Goal: Task Accomplishment & Management: Manage account settings

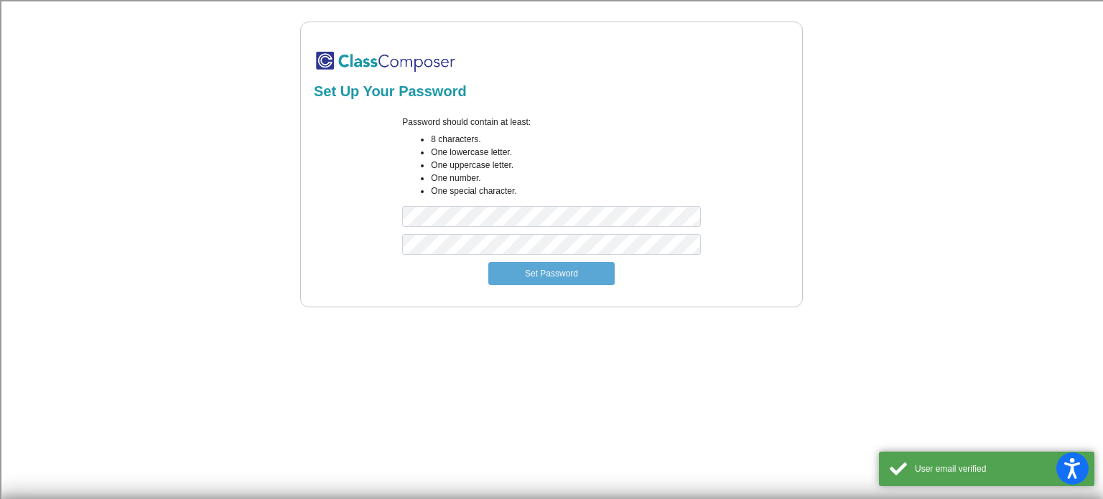
click at [495, 232] on div "Password should contain at least: 8 characters. One lowercase letter. One upper…" at bounding box center [550, 175] width 319 height 118
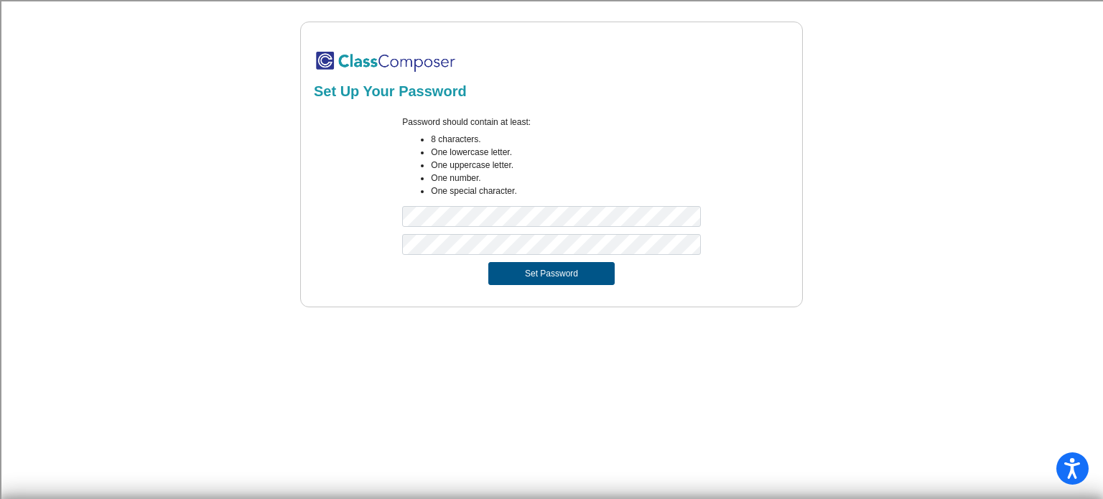
click at [552, 280] on button "Set Password" at bounding box center [551, 273] width 126 height 23
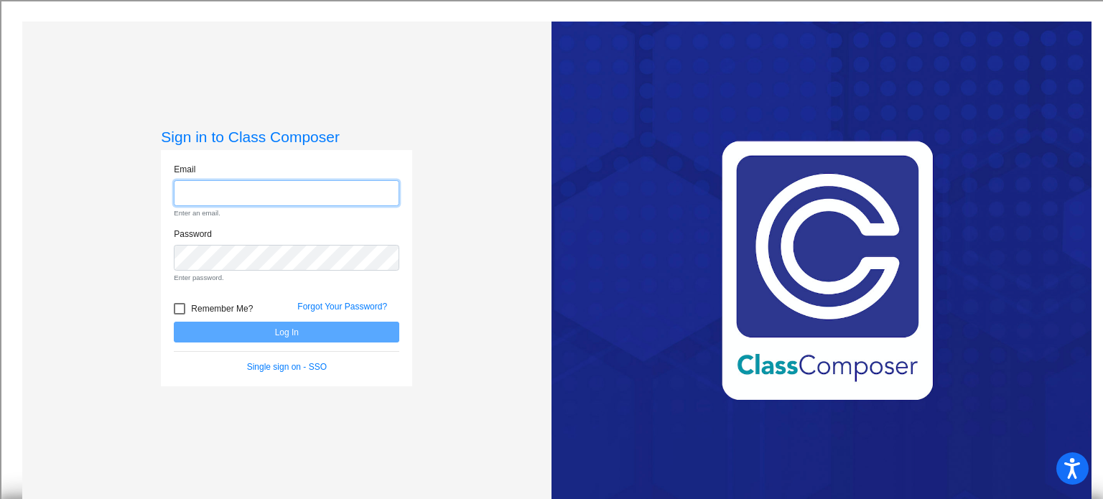
click at [268, 184] on input "email" at bounding box center [286, 193] width 225 height 27
type input "[PERSON_NAME][EMAIL_ADDRESS][PERSON_NAME][DOMAIN_NAME]"
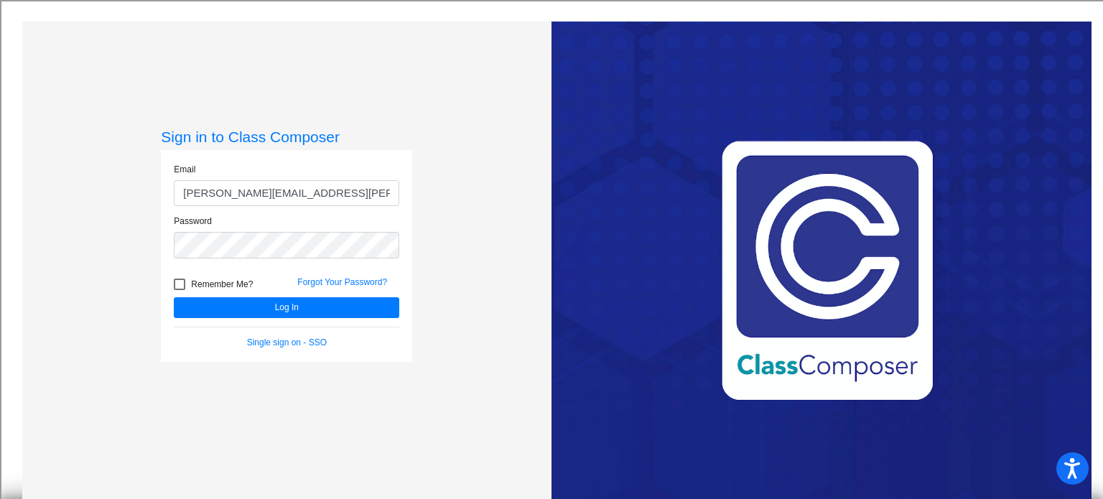
click at [172, 275] on div "Remember Me? Forgot Your Password?" at bounding box center [286, 282] width 247 height 30
click at [174, 284] on div at bounding box center [179, 284] width 11 height 11
click at [179, 290] on input "Remember Me?" at bounding box center [179, 290] width 1 height 1
checkbox input "true"
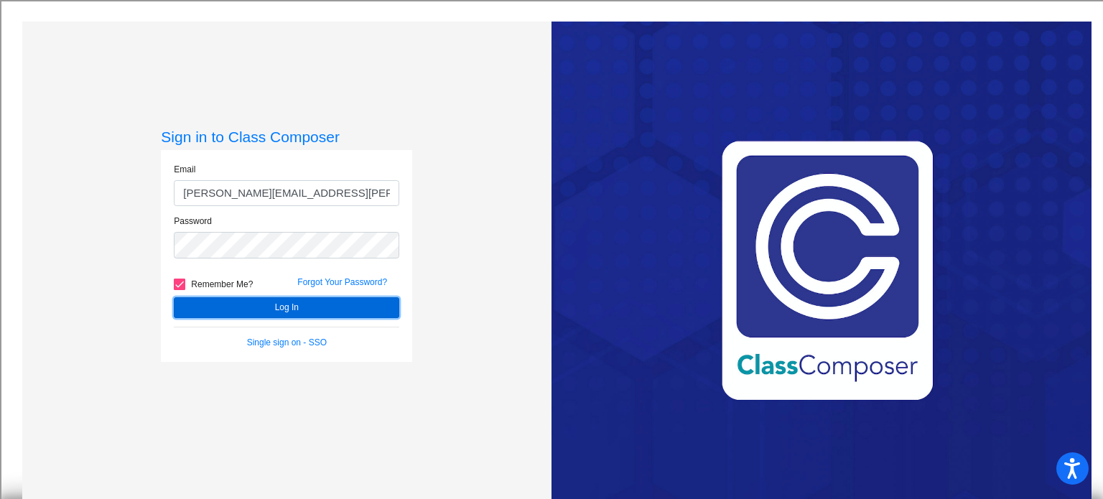
click at [215, 302] on button "Log In" at bounding box center [286, 307] width 225 height 21
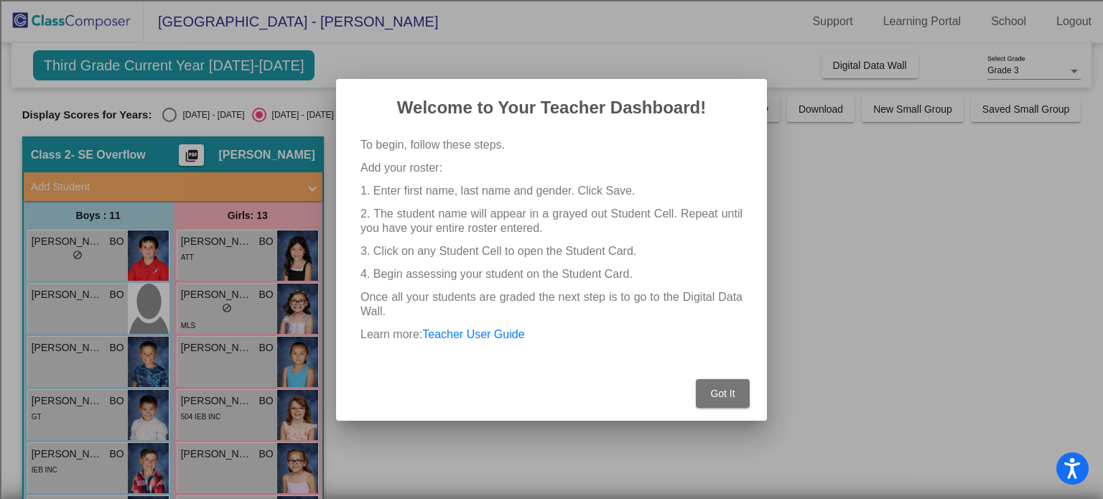
click at [722, 391] on span "Got It" at bounding box center [722, 393] width 24 height 11
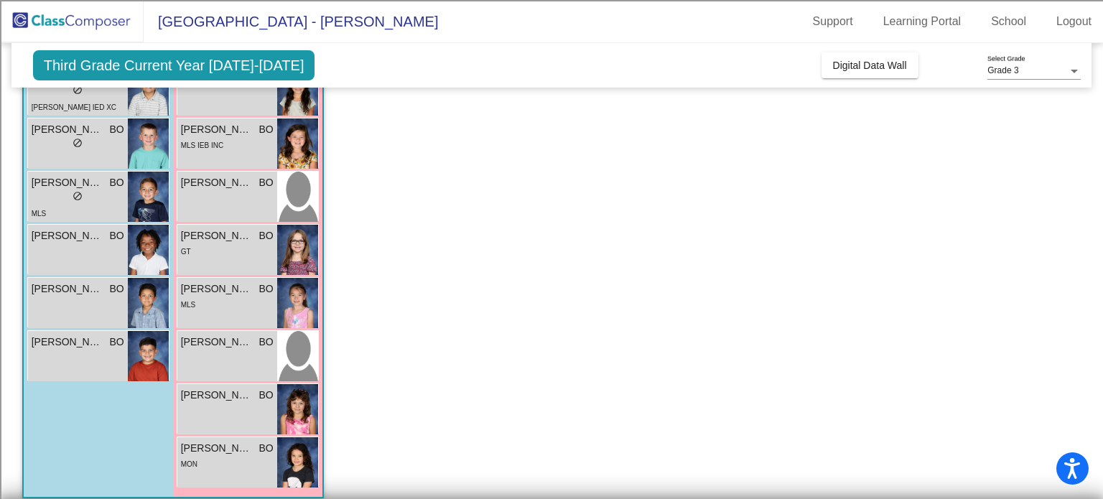
scroll to position [443, 0]
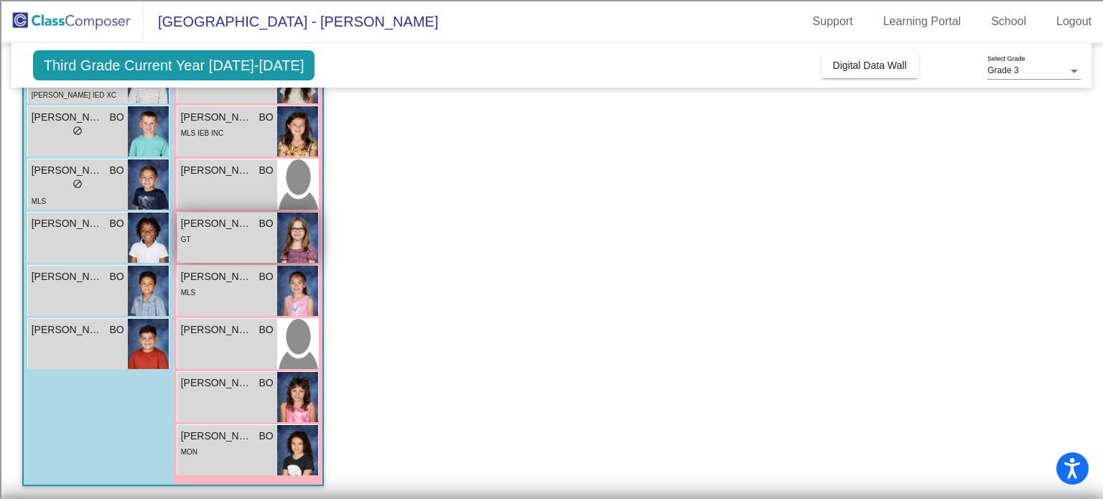
click at [268, 236] on div "GT" at bounding box center [227, 238] width 93 height 15
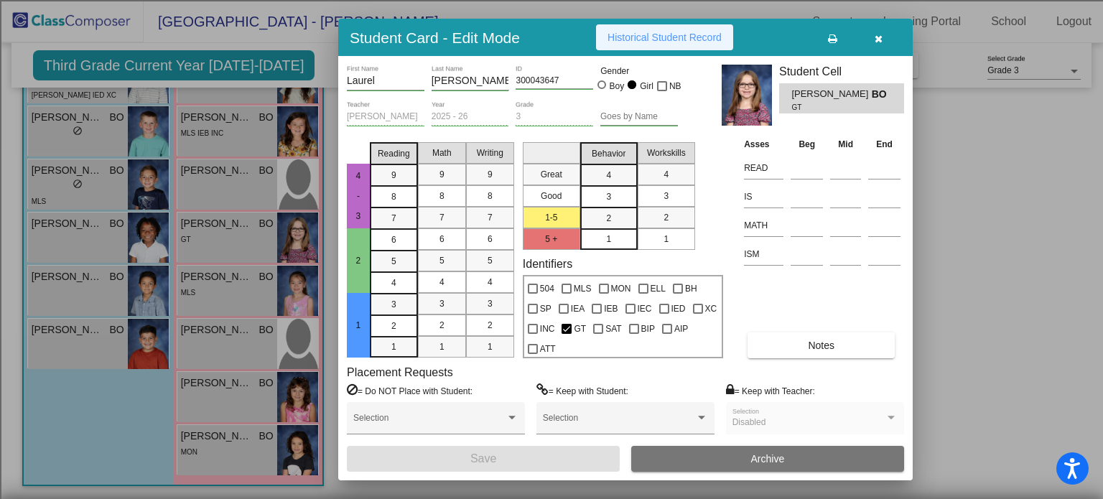
click at [664, 42] on span "Historical Student Record" at bounding box center [664, 37] width 114 height 11
click at [881, 46] on button "button" at bounding box center [878, 37] width 46 height 26
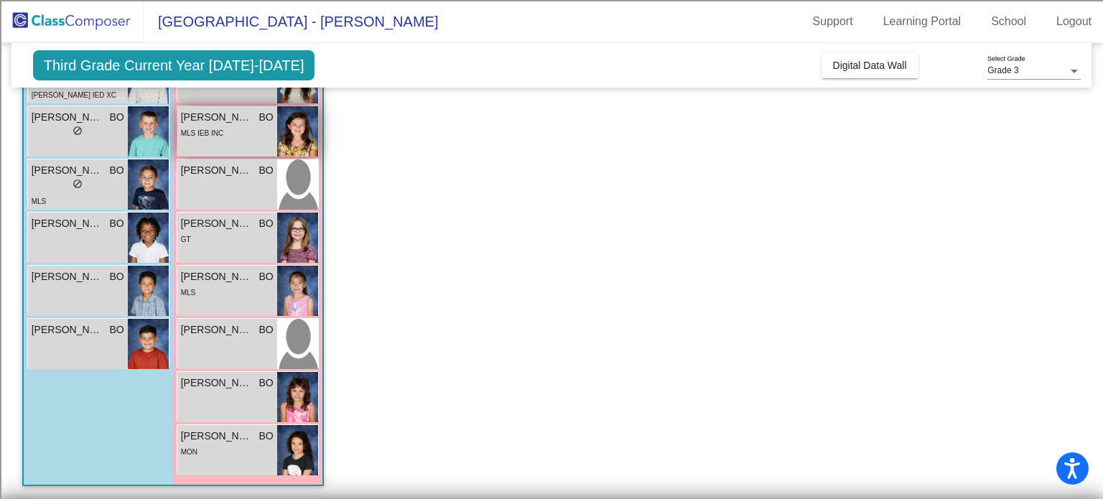
click at [258, 128] on div "MLS IEB INC" at bounding box center [227, 132] width 93 height 15
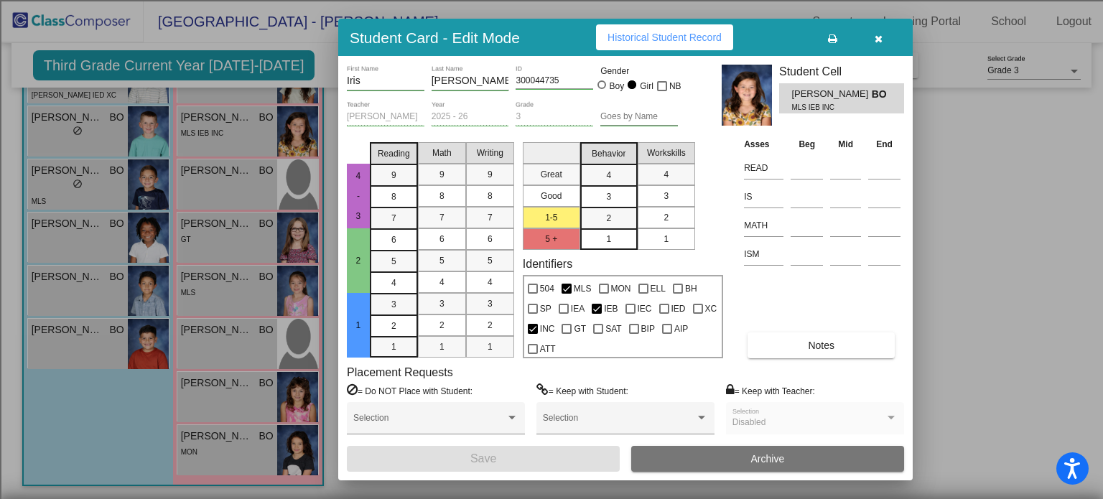
click at [659, 216] on div "2" at bounding box center [666, 218] width 28 height 22
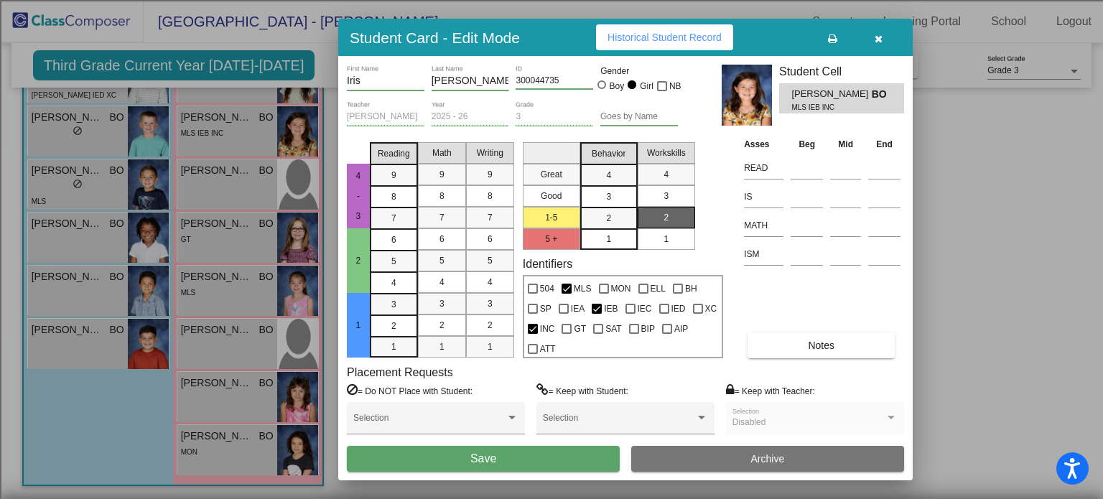
click at [841, 286] on div "Asses Beg Mid End READ IS MATH ISM Notes" at bounding box center [822, 247] width 164 height 222
click at [883, 45] on button "button" at bounding box center [878, 37] width 46 height 26
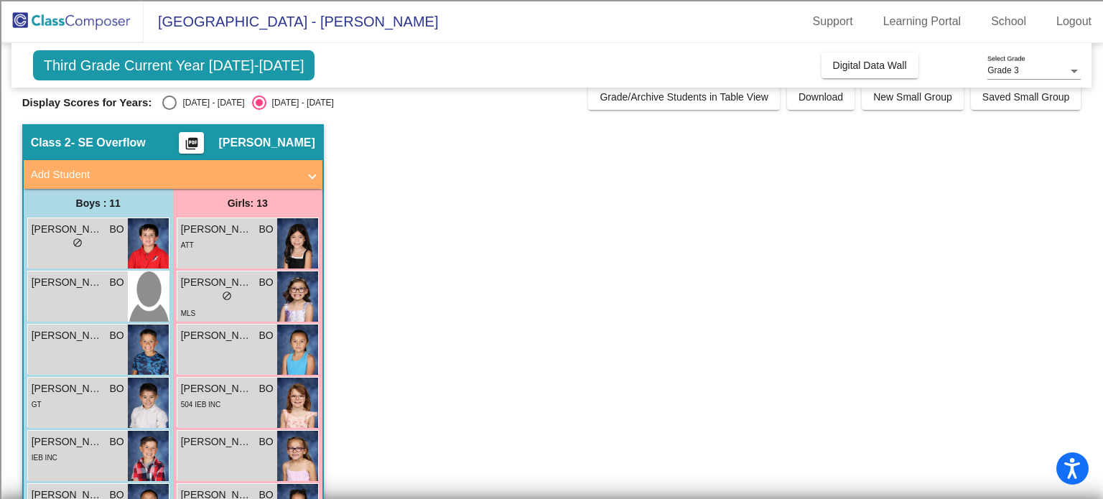
scroll to position [0, 0]
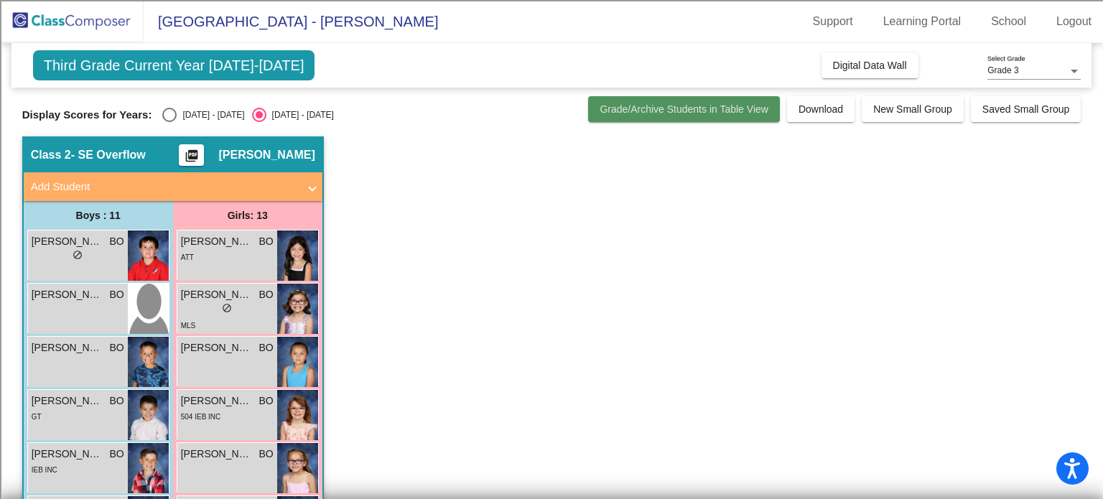
click at [664, 114] on span "Grade/Archive Students in Table View" at bounding box center [683, 108] width 169 height 11
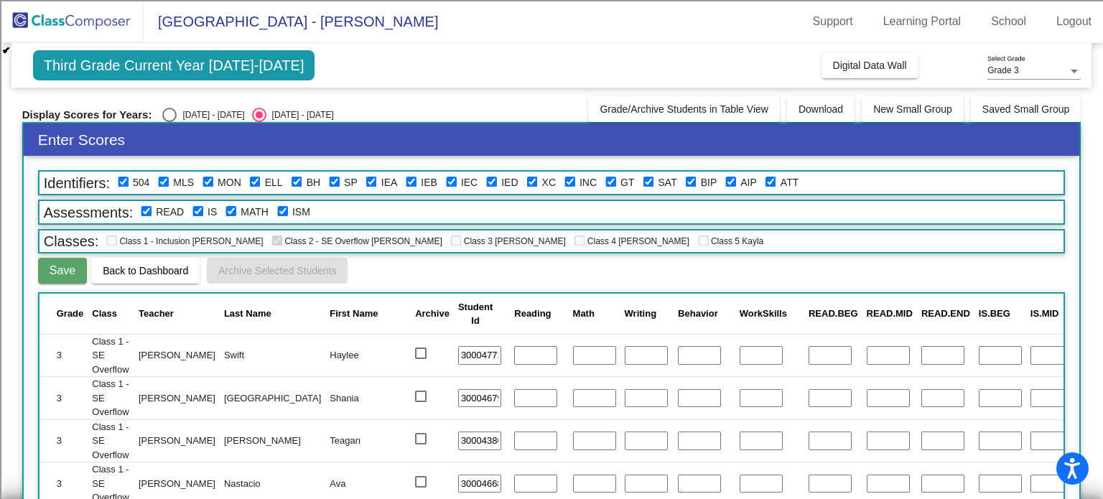
click at [50, 54] on span "Third Grade Current Year [DATE]-[DATE]" at bounding box center [174, 65] width 282 height 30
click at [130, 72] on span "Third Grade Current Year [DATE]-[DATE]" at bounding box center [174, 65] width 282 height 30
click at [859, 69] on span "Digital Data Wall" at bounding box center [870, 65] width 74 height 11
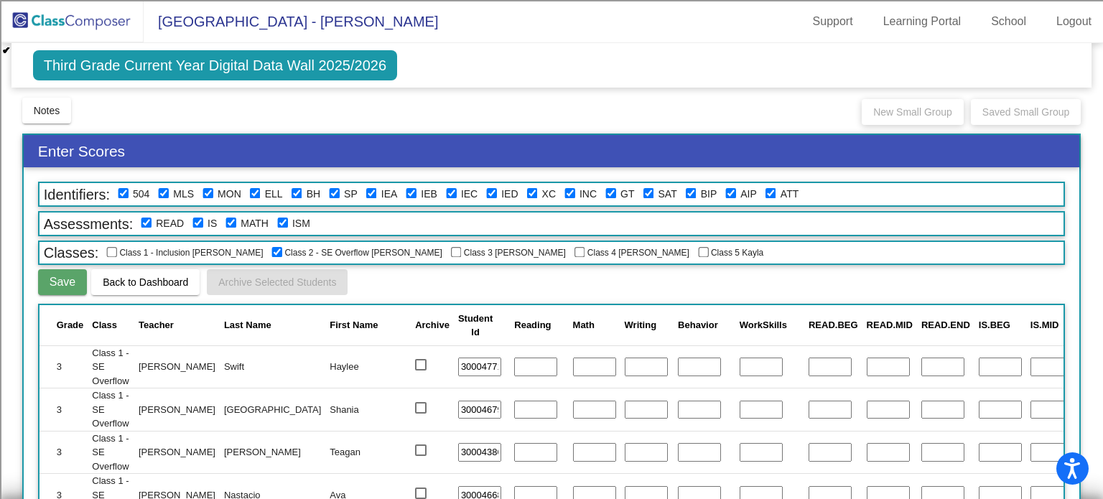
click at [114, 24] on img at bounding box center [72, 21] width 144 height 42
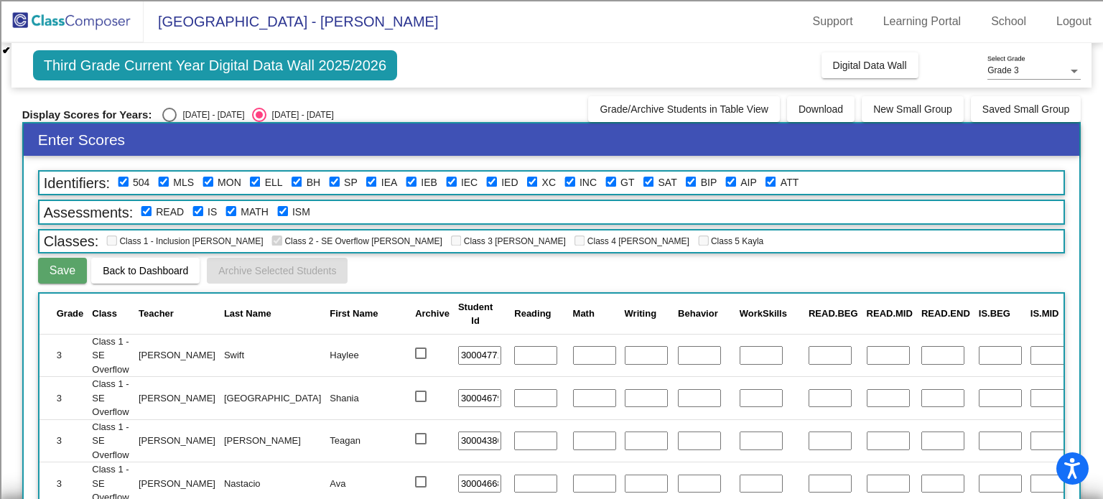
click at [114, 24] on img at bounding box center [72, 21] width 144 height 42
click at [1101, 28] on link "Logout" at bounding box center [1073, 21] width 58 height 23
